Goal: Task Accomplishment & Management: Use online tool/utility

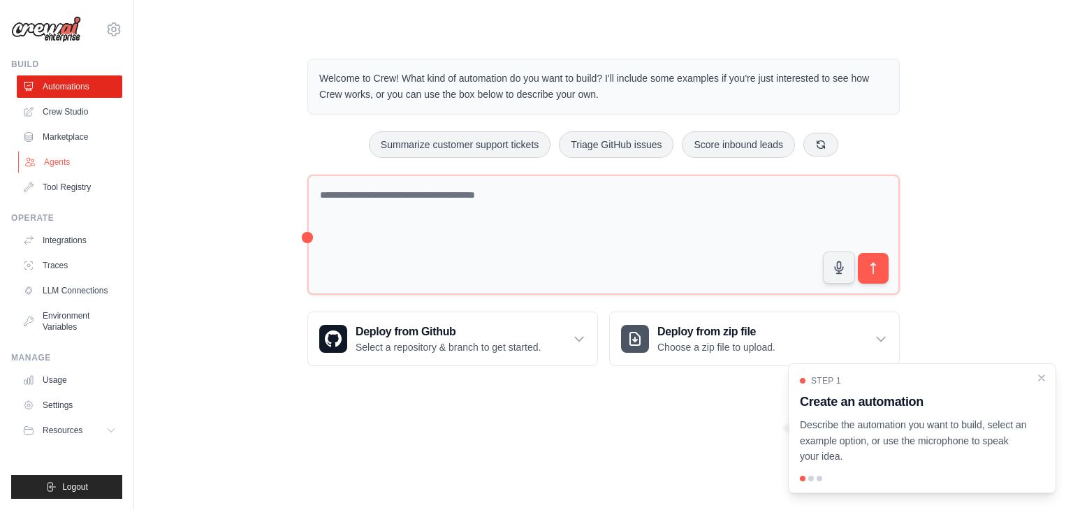
click at [54, 154] on link "Agents" at bounding box center [70, 162] width 105 height 22
click at [51, 115] on link "Crew Studio" at bounding box center [70, 112] width 105 height 22
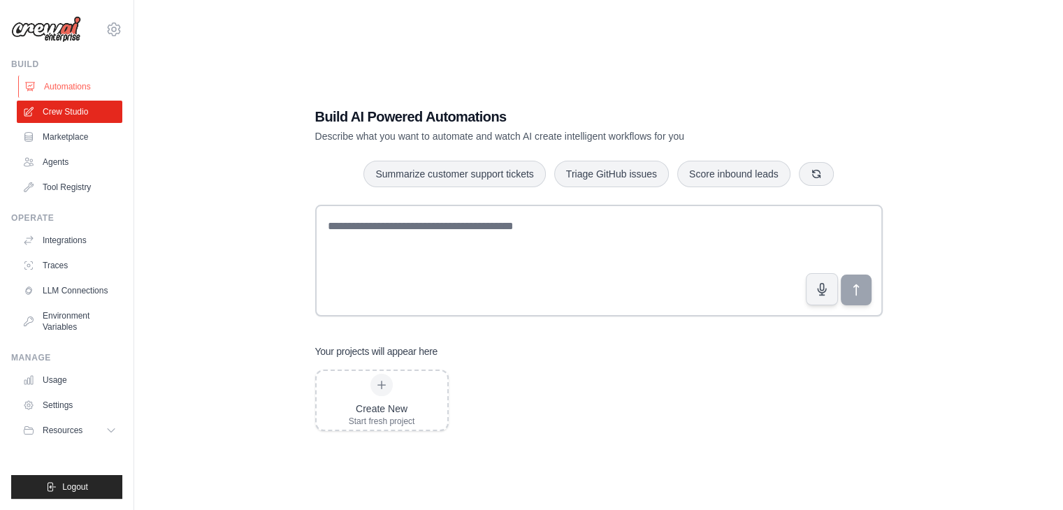
click at [89, 87] on link "Automations" at bounding box center [70, 86] width 105 height 22
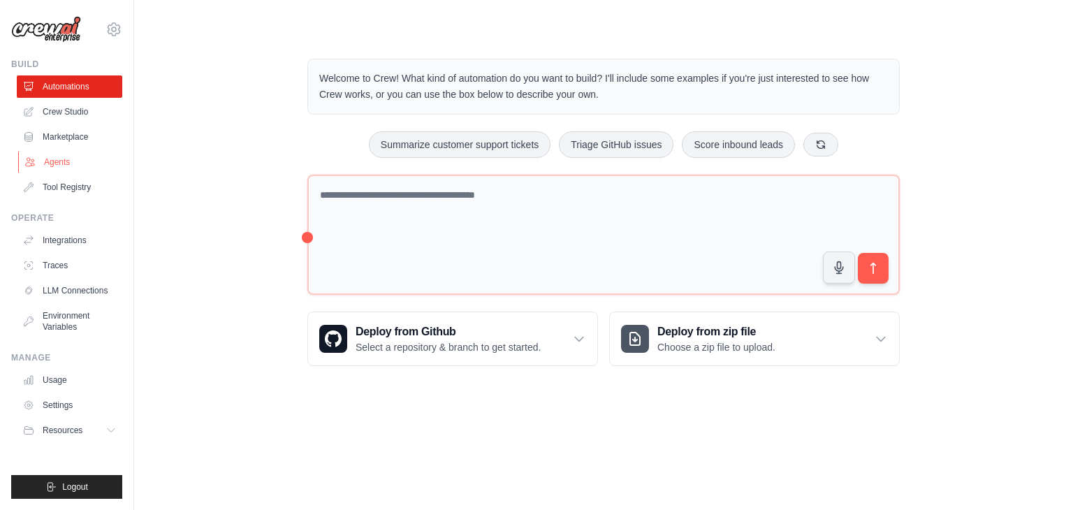
click at [85, 170] on link "Agents" at bounding box center [70, 162] width 105 height 22
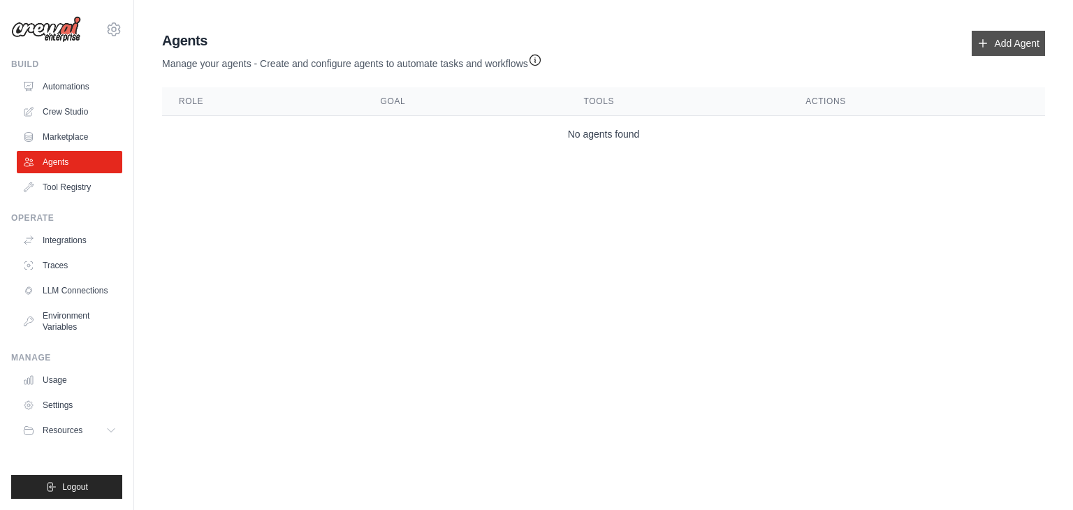
click at [985, 50] on link "Add Agent" at bounding box center [1008, 43] width 73 height 25
